Goal: Task Accomplishment & Management: Manage account settings

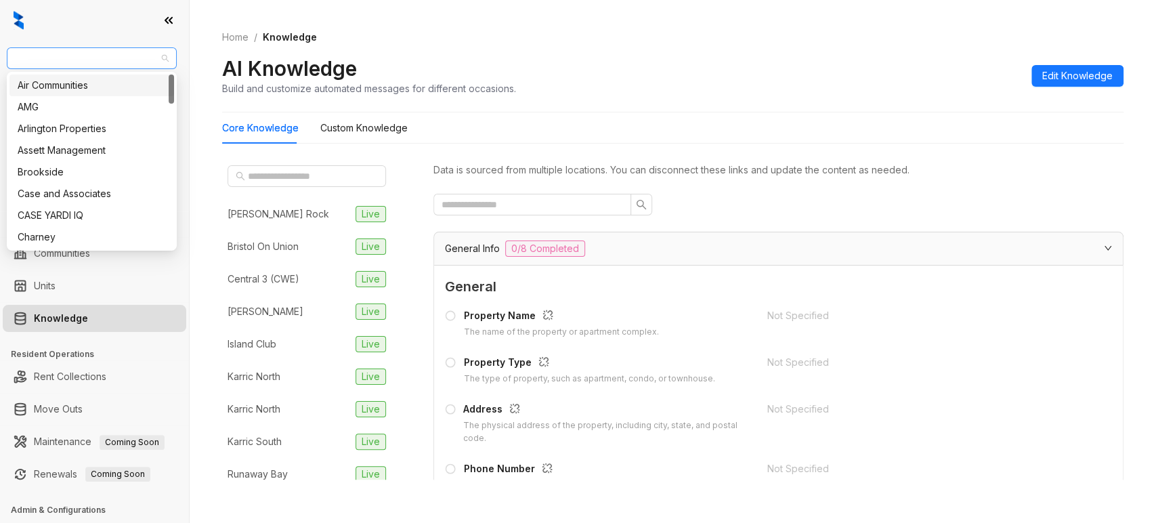
click at [128, 62] on span "Unified Residential" at bounding box center [92, 58] width 154 height 20
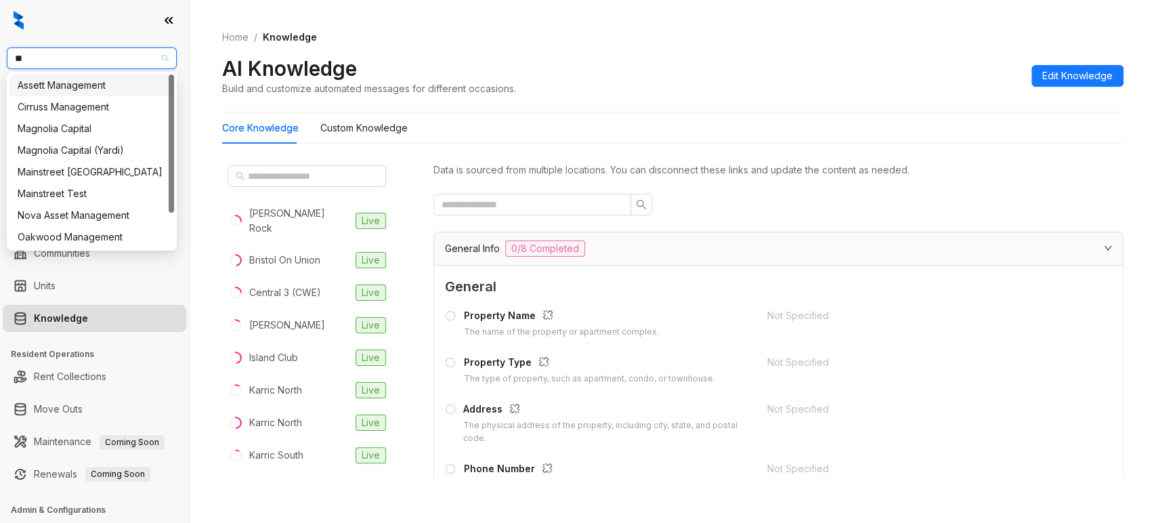
type input "***"
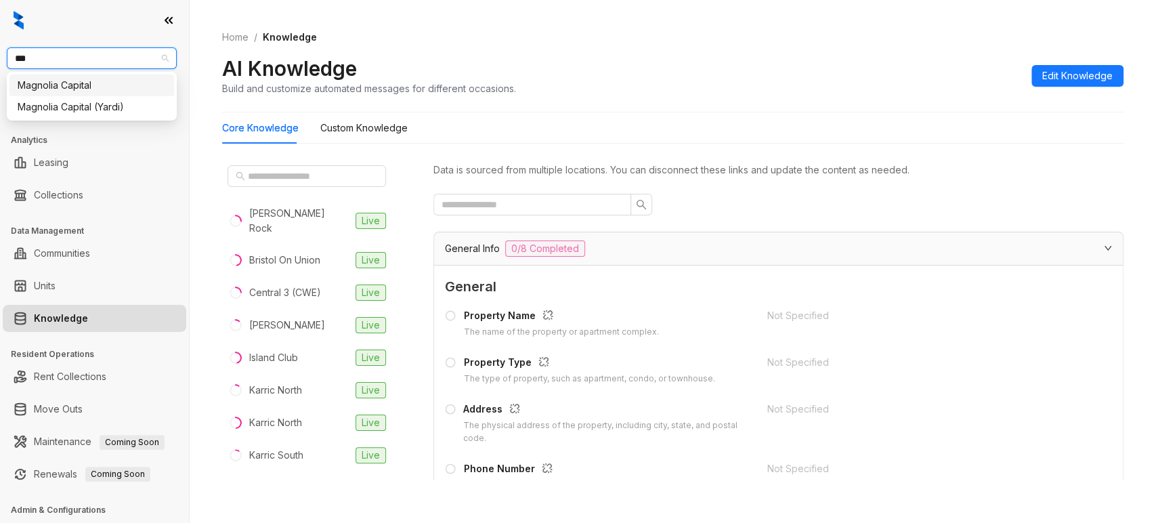
click at [86, 85] on div "Magnolia Capital" at bounding box center [92, 85] width 148 height 15
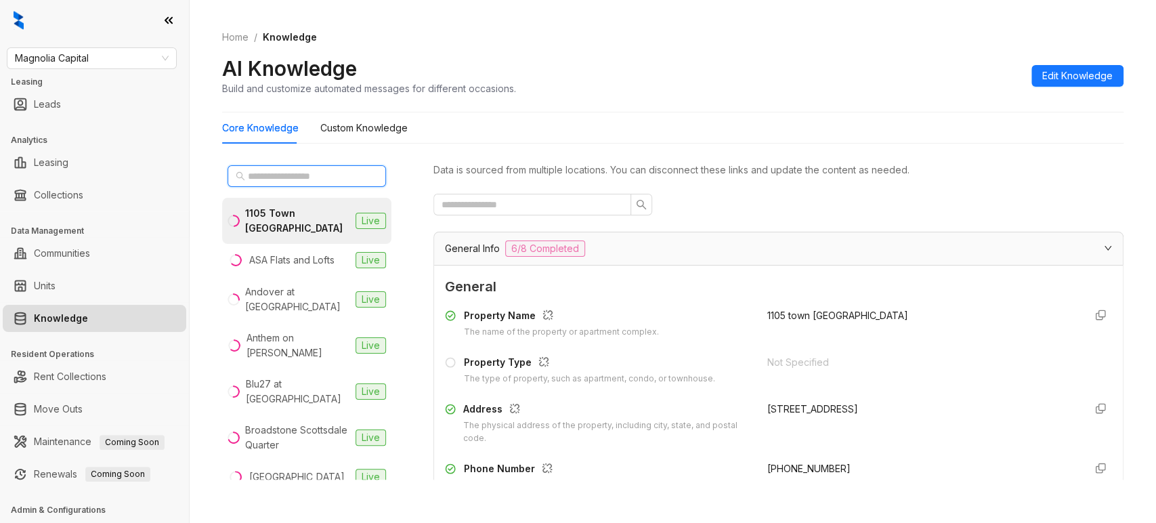
click at [270, 171] on input "text" at bounding box center [307, 176] width 119 height 15
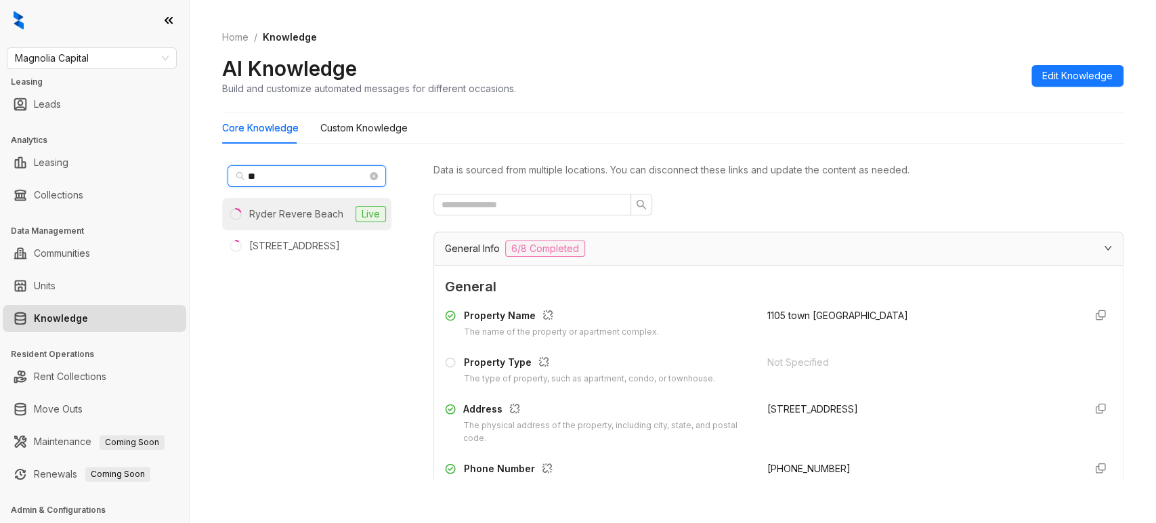
type input "**"
click at [279, 209] on div "Ryder Revere Beach" at bounding box center [296, 214] width 94 height 15
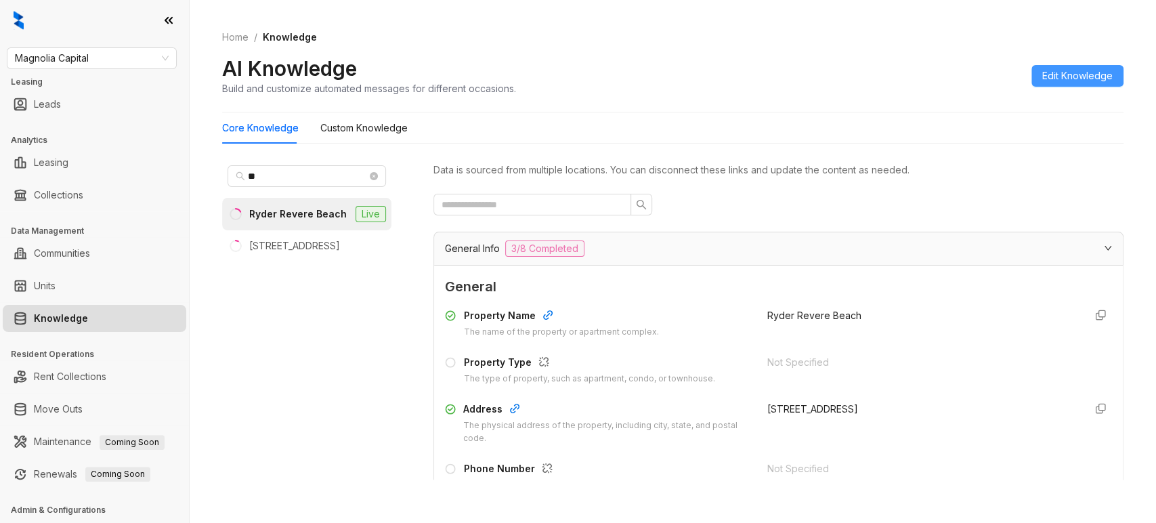
click at [1065, 77] on span "Edit Knowledge" at bounding box center [1077, 75] width 70 height 15
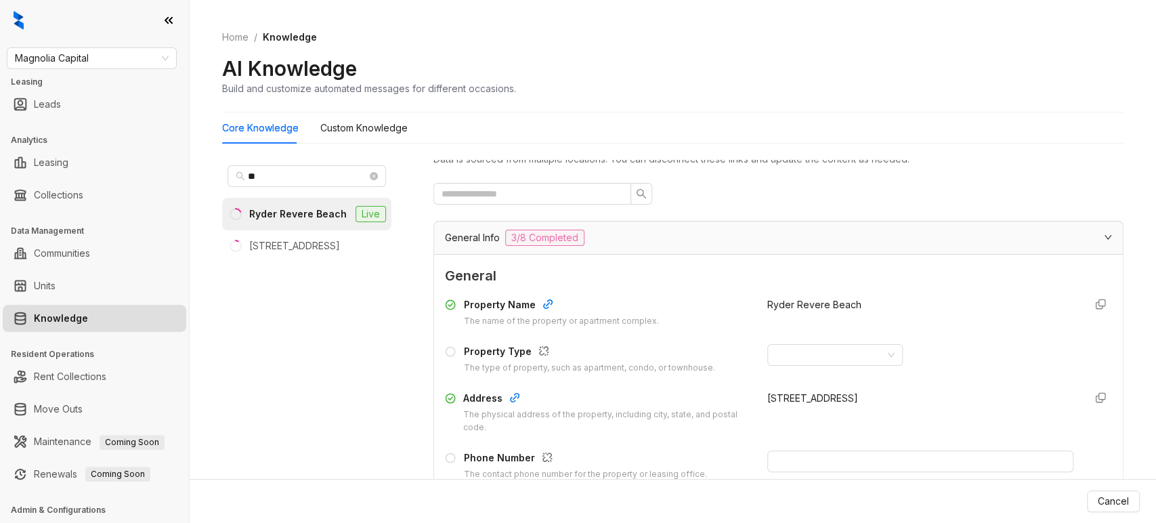
scroll to position [11, 0]
click at [591, 242] on div "General Info 3/8 Completed" at bounding box center [770, 238] width 651 height 16
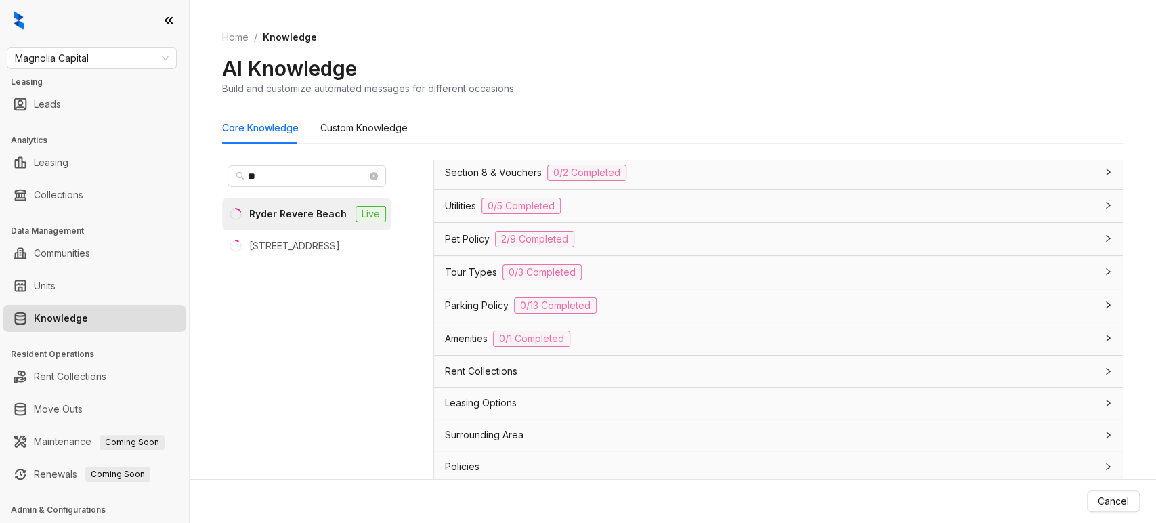
scroll to position [43, 0]
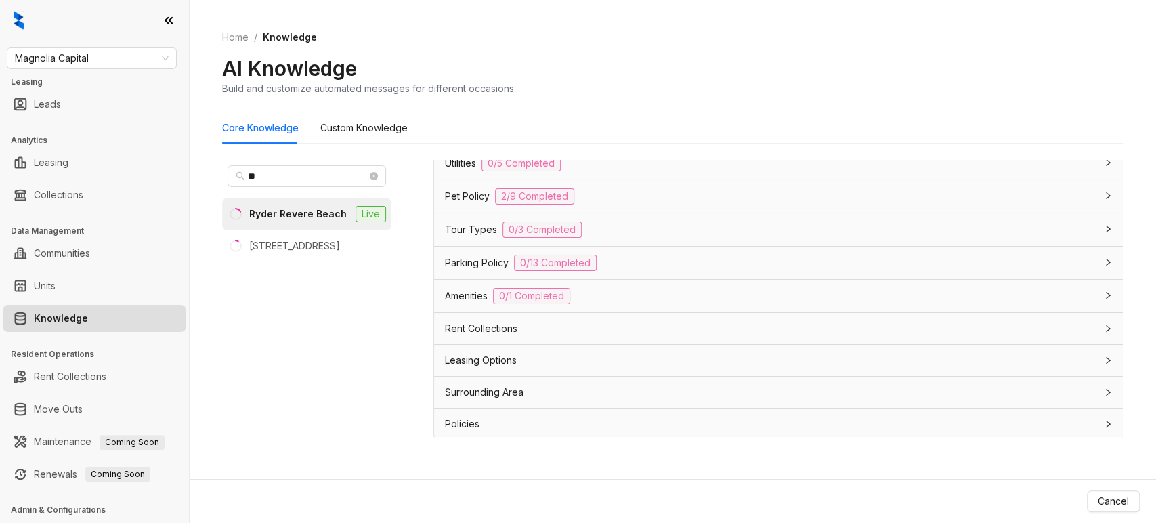
click at [454, 161] on span "Utilities" at bounding box center [460, 163] width 31 height 15
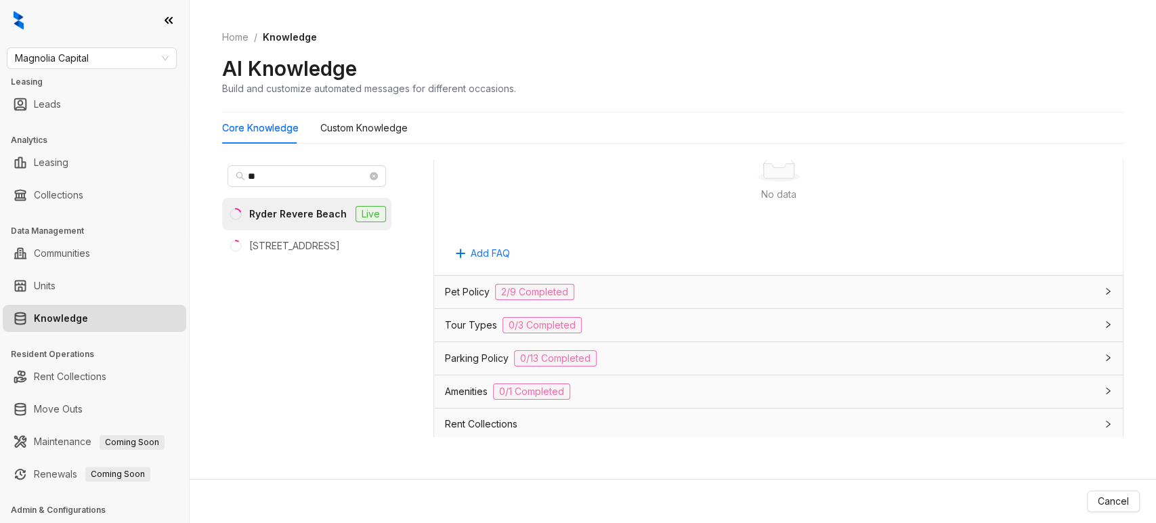
scroll to position [649, 0]
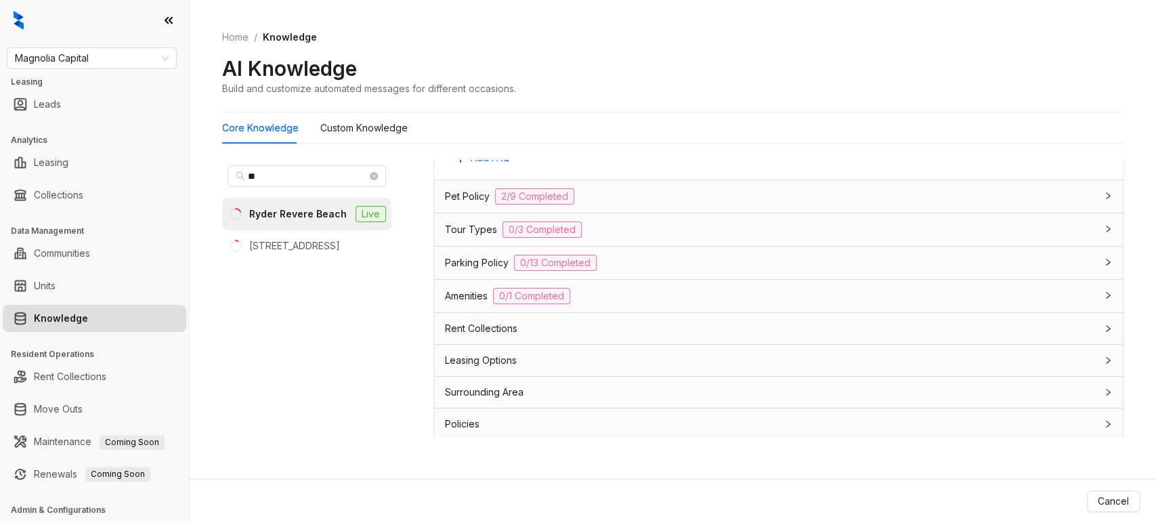
click at [461, 198] on span "Pet Policy" at bounding box center [467, 196] width 45 height 15
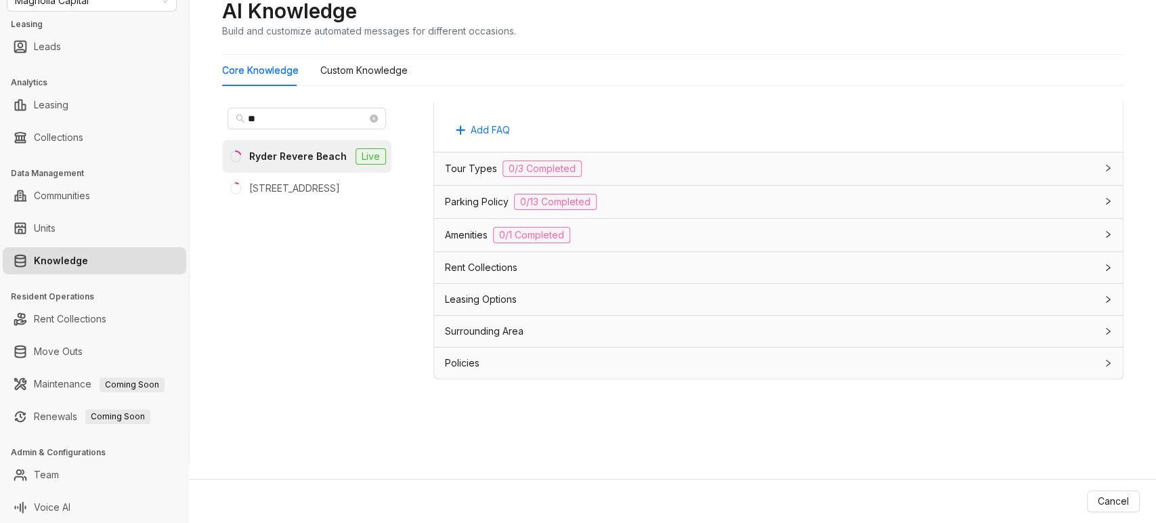
click at [466, 238] on span "Amenities" at bounding box center [466, 235] width 43 height 15
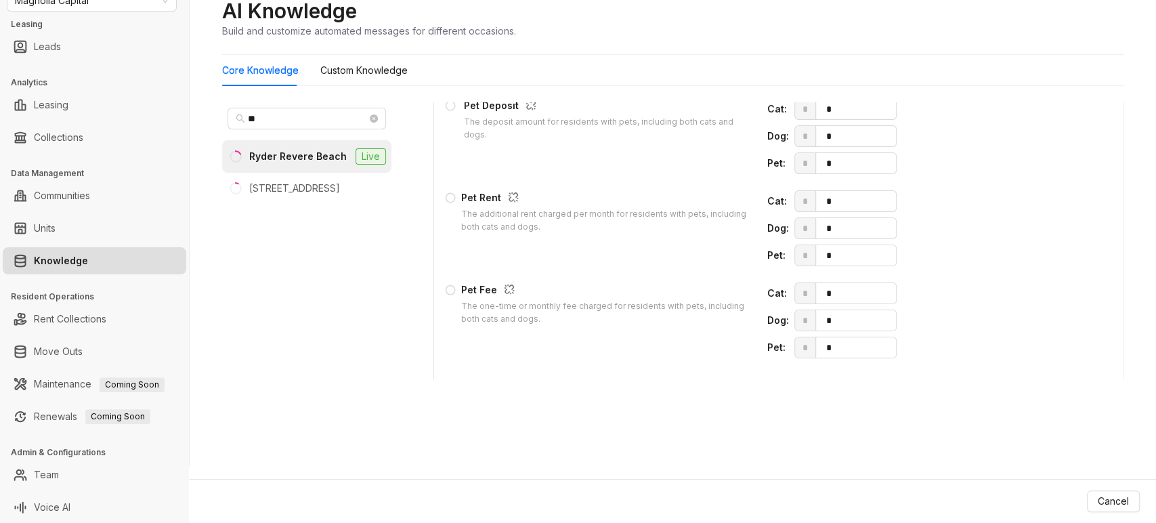
scroll to position [1119, 0]
click at [821, 237] on input "*" at bounding box center [857, 227] width 77 height 20
type input "**"
click at [820, 204] on input "*" at bounding box center [857, 200] width 77 height 20
type input "**"
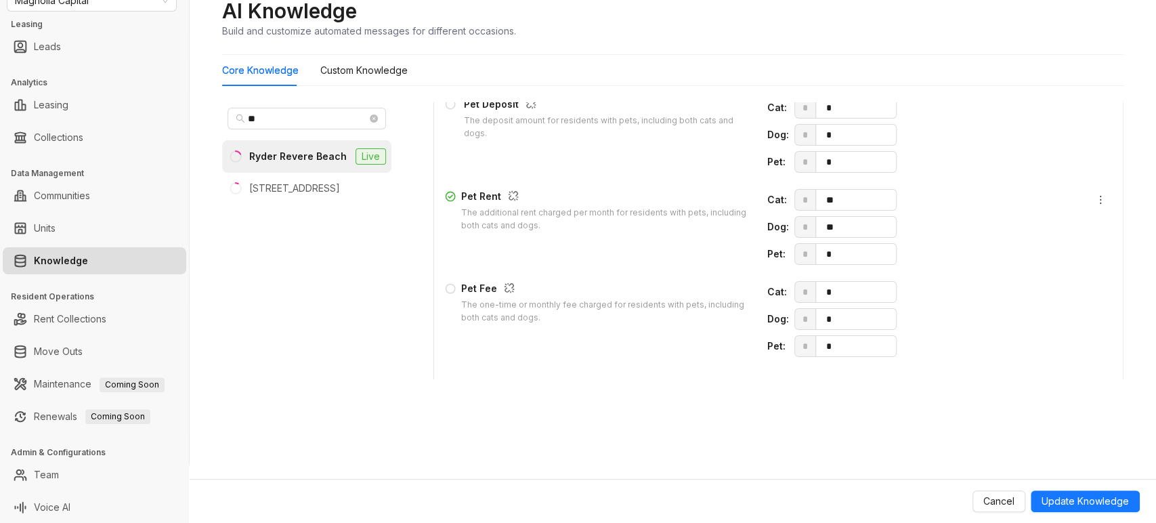
click at [962, 264] on span "* *" at bounding box center [933, 254] width 279 height 22
click at [1051, 498] on span "Update Knowledge" at bounding box center [1085, 501] width 87 height 15
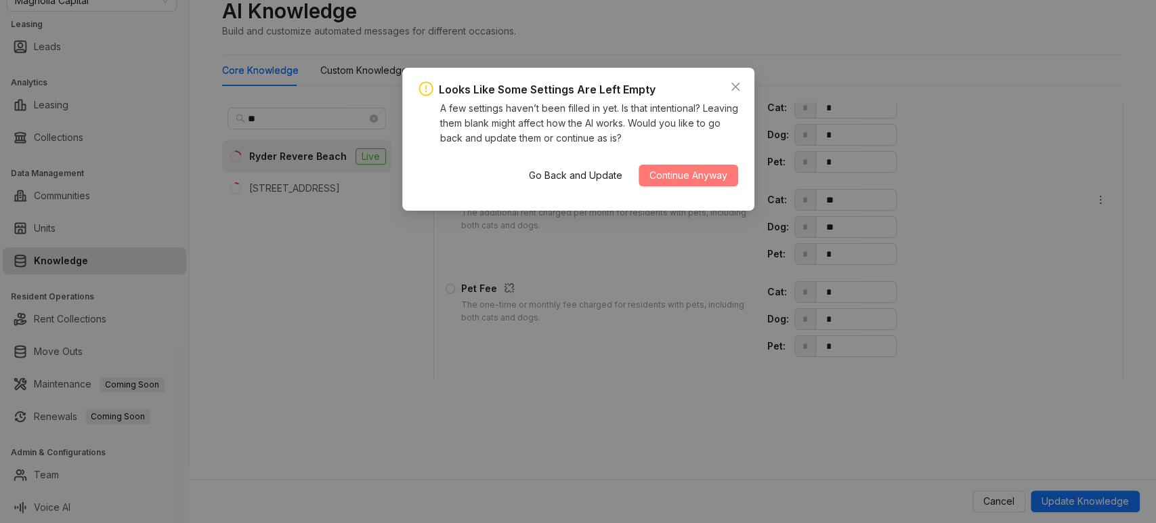
click at [672, 170] on span "Continue Anyway" at bounding box center [688, 175] width 78 height 15
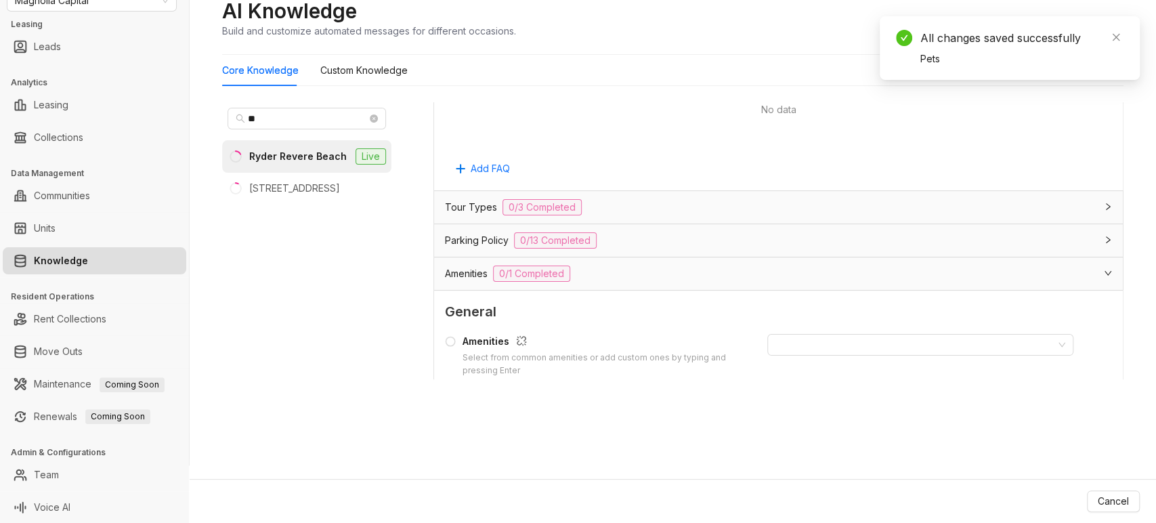
scroll to position [1538, 0]
click at [620, 248] on div "Parking Policy 0/13 Completed" at bounding box center [770, 240] width 651 height 16
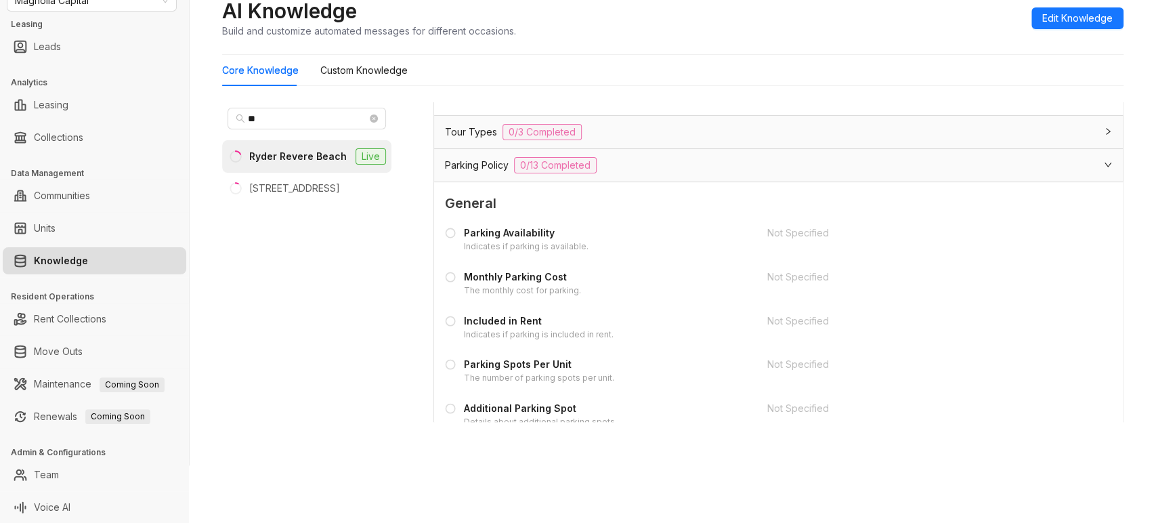
scroll to position [1491, 0]
click at [1042, 15] on span "Edit Knowledge" at bounding box center [1077, 18] width 70 height 15
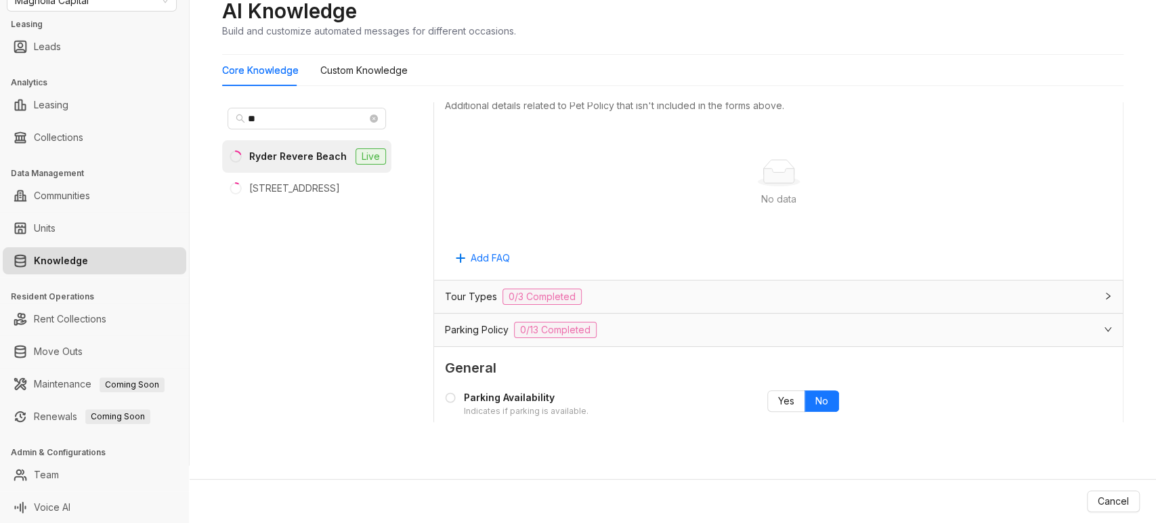
scroll to position [1652, 0]
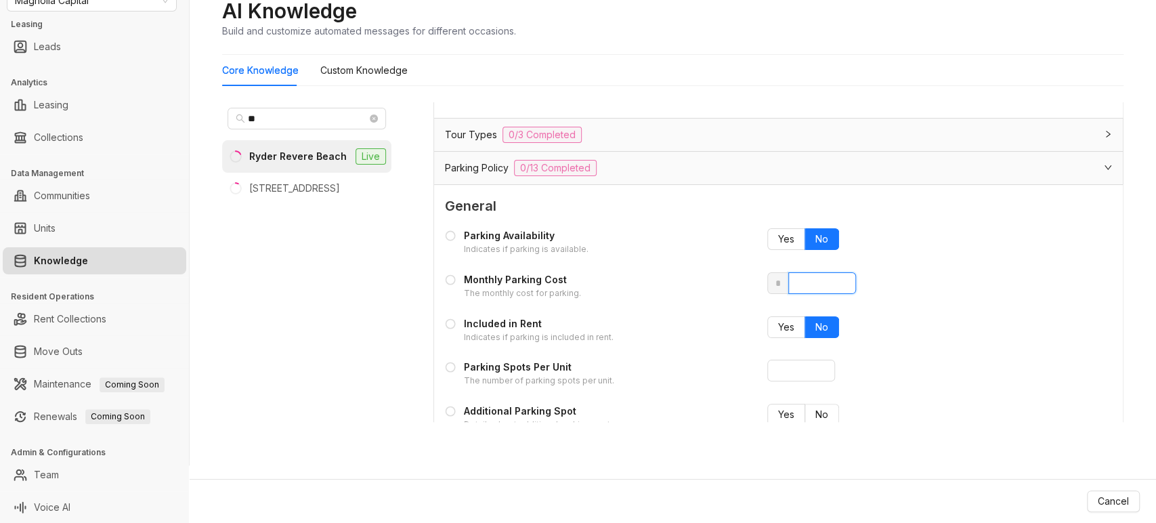
click at [796, 286] on input "number" at bounding box center [822, 283] width 68 height 22
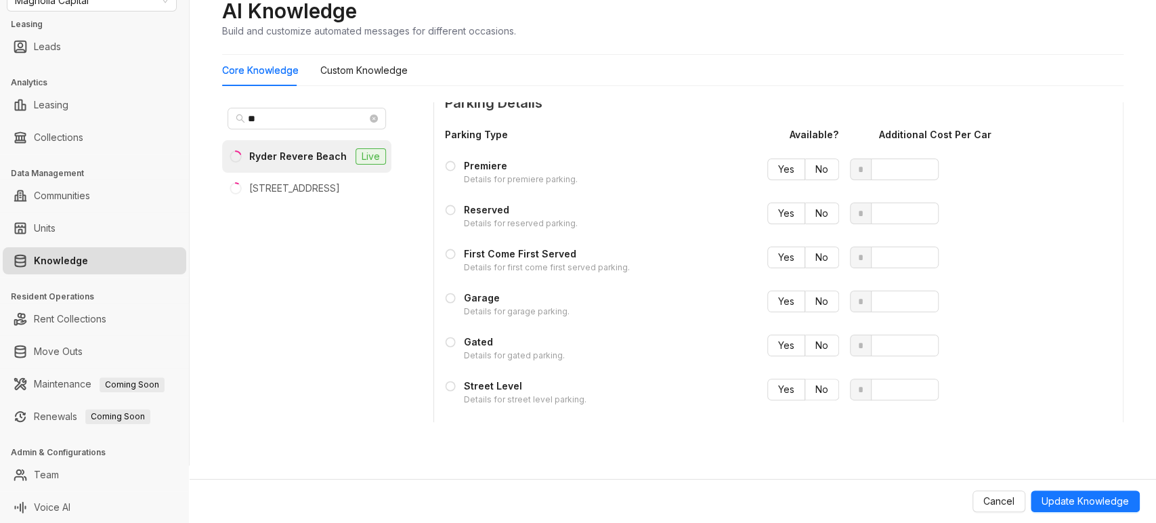
scroll to position [2178, 0]
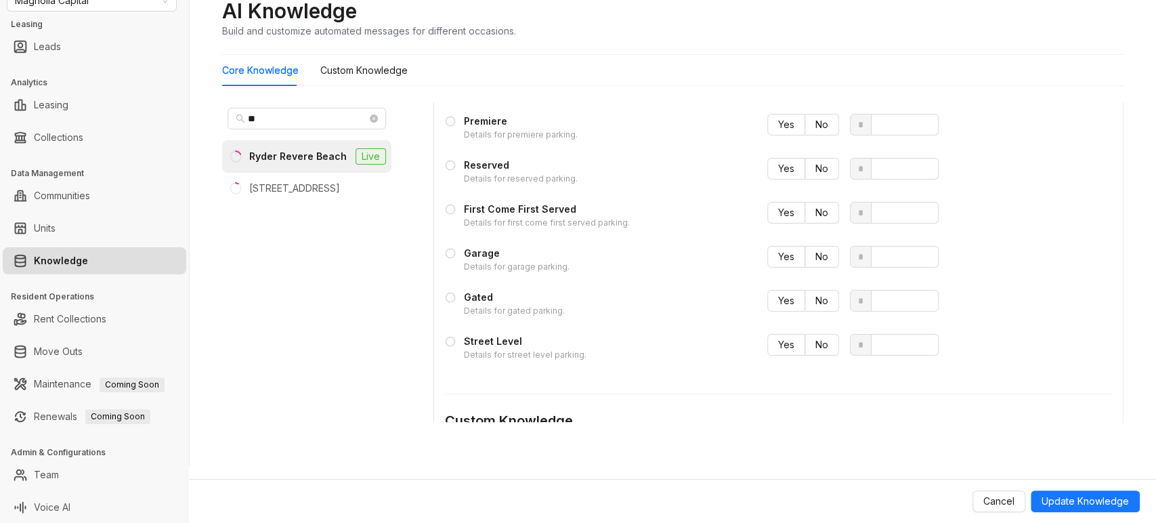
type input "***"
click at [473, 261] on div "Garage" at bounding box center [517, 253] width 106 height 15
click at [451, 259] on icon at bounding box center [450, 253] width 11 height 11
click at [778, 262] on span "Yes" at bounding box center [786, 257] width 16 height 12
click at [884, 261] on input "number" at bounding box center [905, 257] width 68 height 22
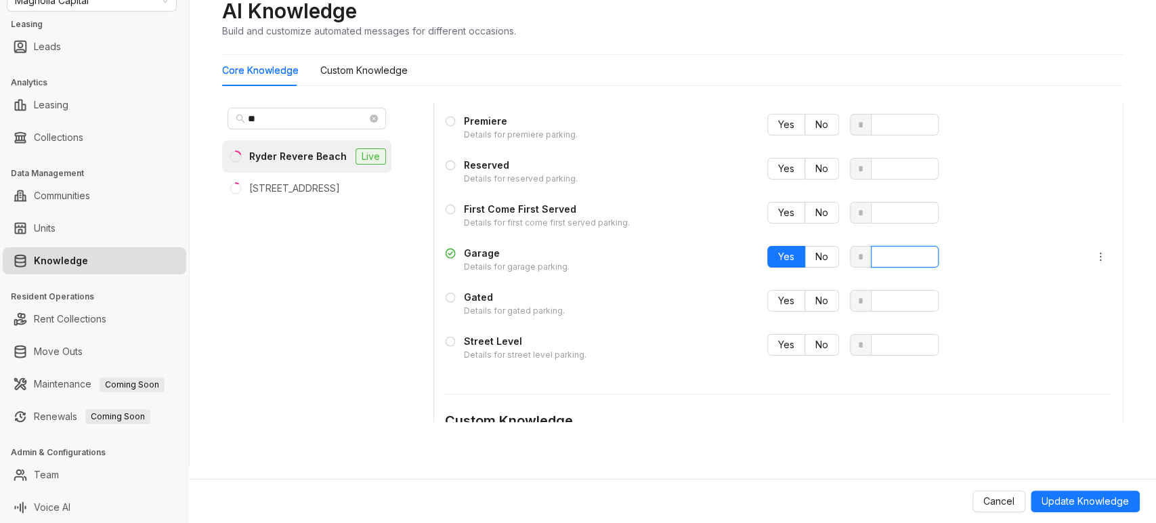
type input "***"
click at [972, 267] on div "Yes No * ***" at bounding box center [920, 257] width 306 height 22
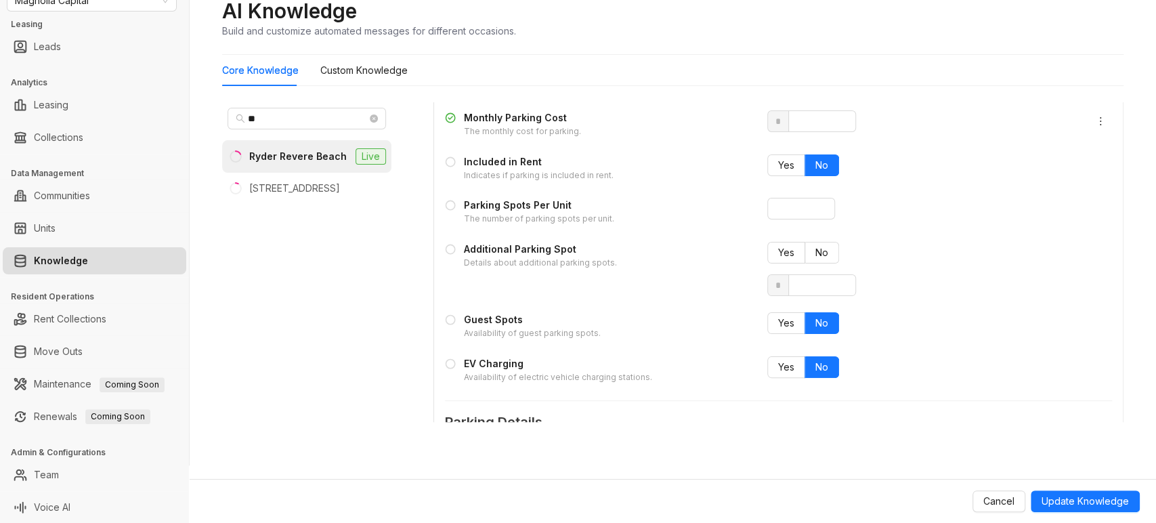
scroll to position [1739, 0]
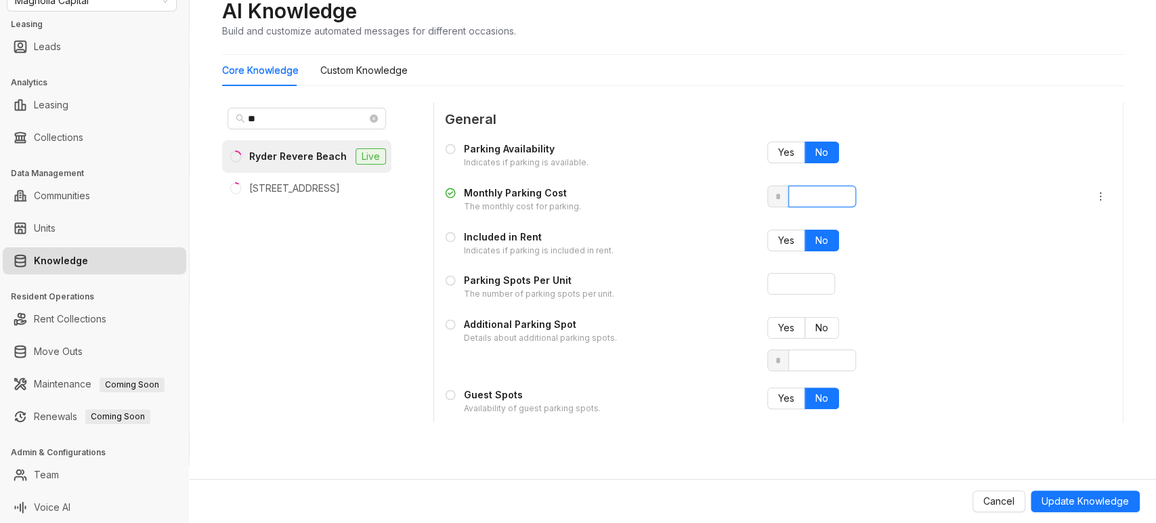
click at [815, 205] on input "***" at bounding box center [822, 197] width 68 height 22
click at [1067, 498] on span "Update Knowledge" at bounding box center [1085, 501] width 87 height 15
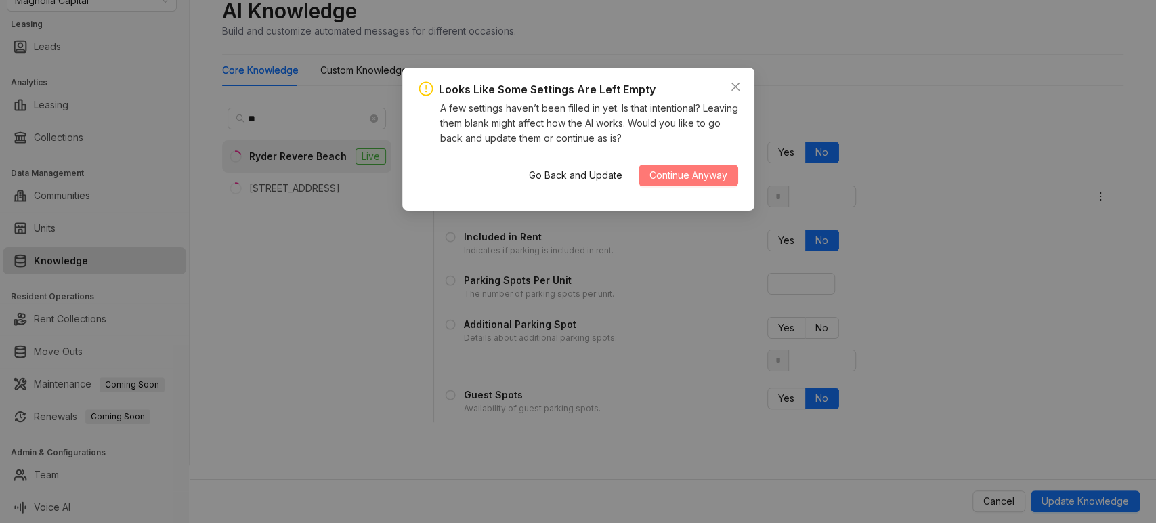
click at [681, 175] on span "Continue Anyway" at bounding box center [688, 175] width 78 height 15
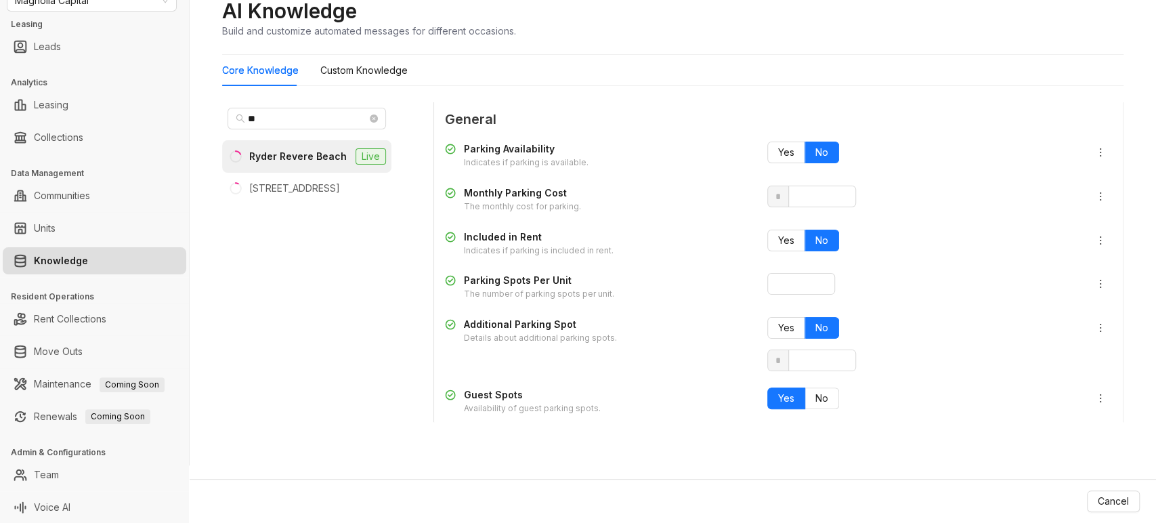
type input "*"
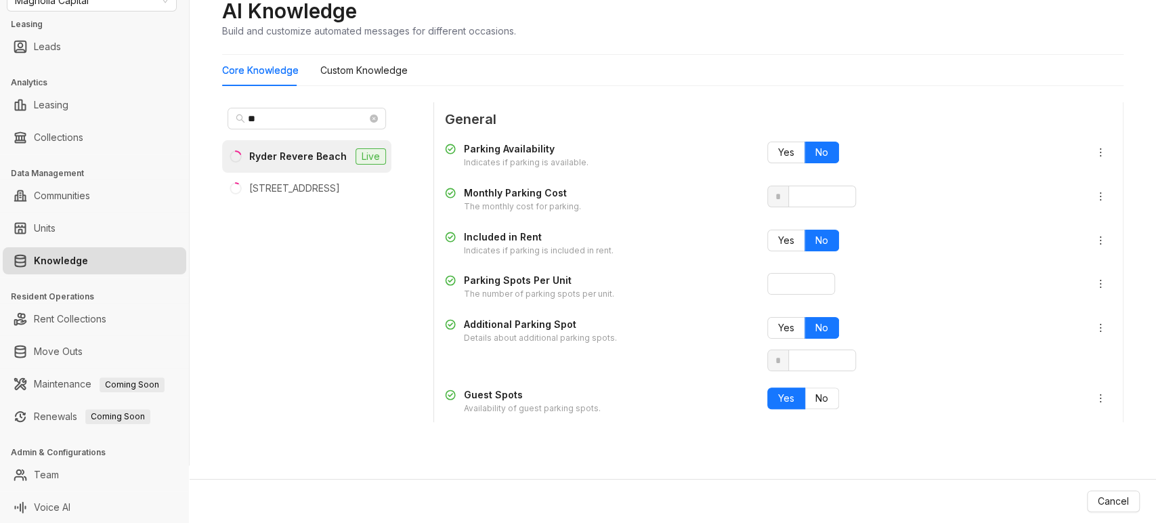
type input "*"
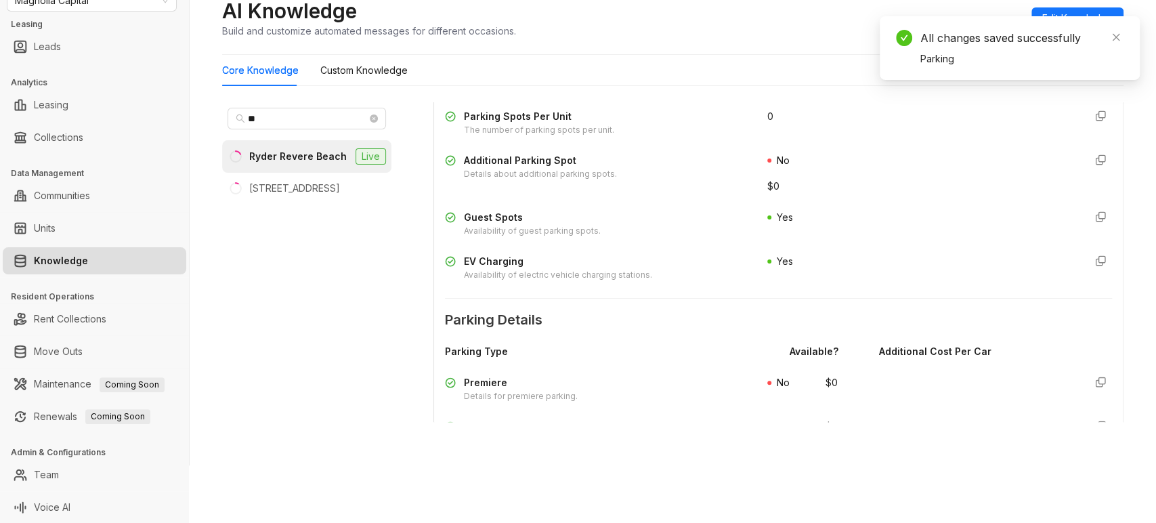
scroll to position [1578, 0]
